Goal: Task Accomplishment & Management: Complete application form

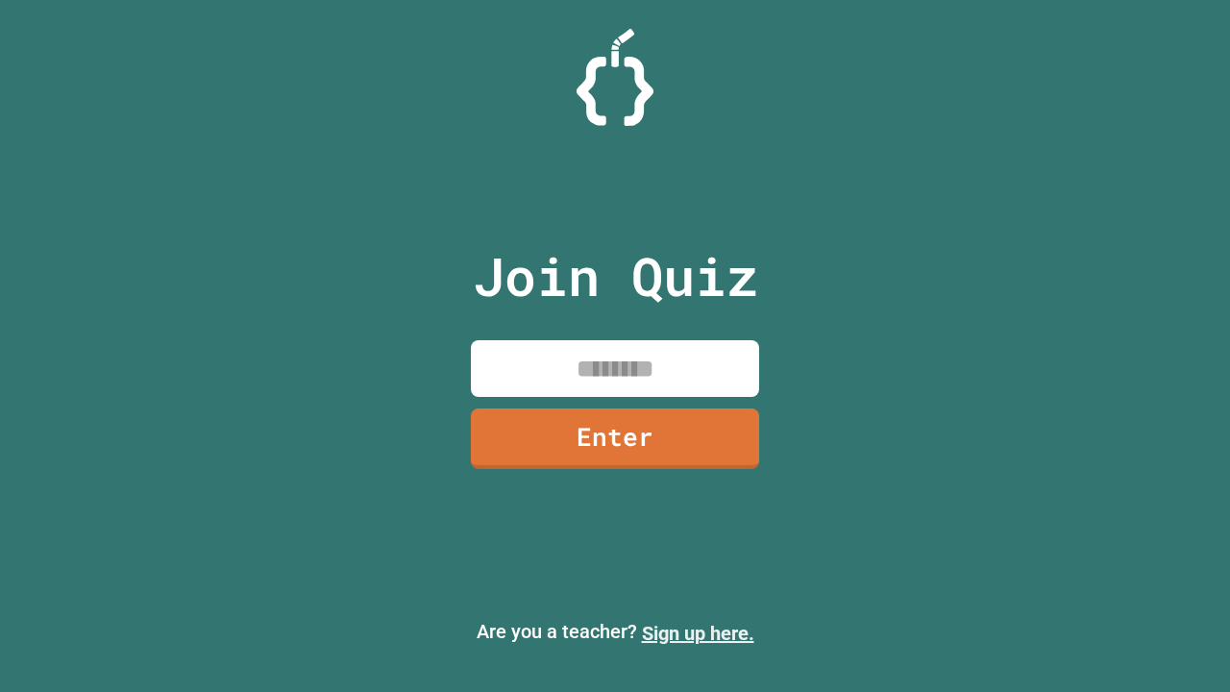
click at [697, 633] on link "Sign up here." at bounding box center [698, 633] width 112 height 23
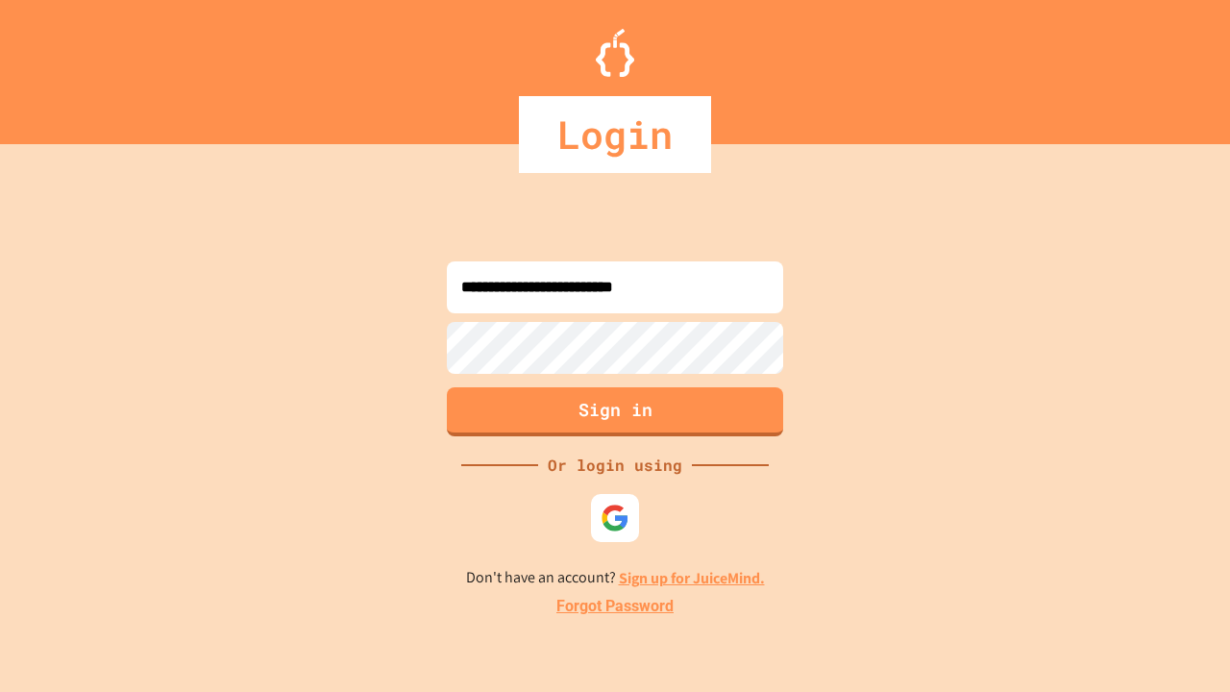
type input "**********"
